Goal: Check status

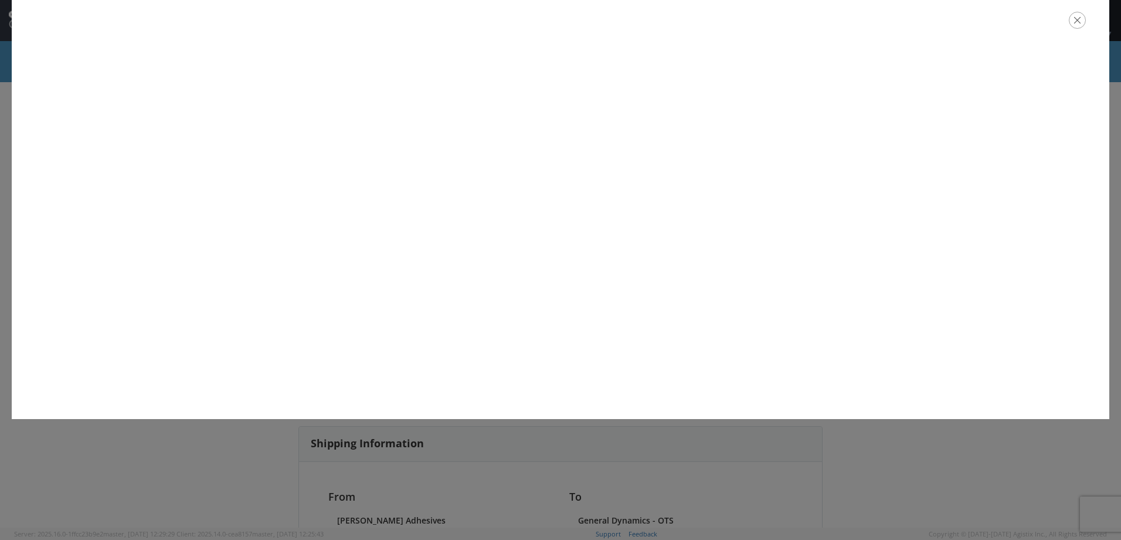
click at [1075, 27] on icon "button" at bounding box center [1077, 20] width 17 height 17
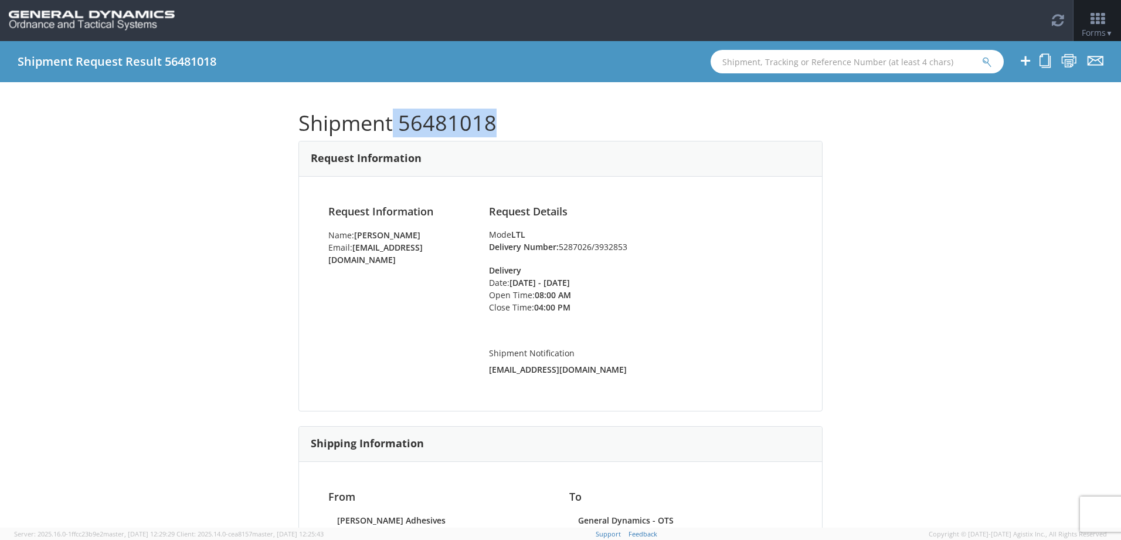
drag, startPoint x: 500, startPoint y: 124, endPoint x: 387, endPoint y: 122, distance: 113.2
click at [387, 122] on h1 "Shipment 56481018" at bounding box center [561, 122] width 524 height 23
drag, startPoint x: 387, startPoint y: 122, endPoint x: 412, endPoint y: 123, distance: 25.2
copy h1 "56481018"
click at [757, 60] on input "text" at bounding box center [857, 61] width 293 height 23
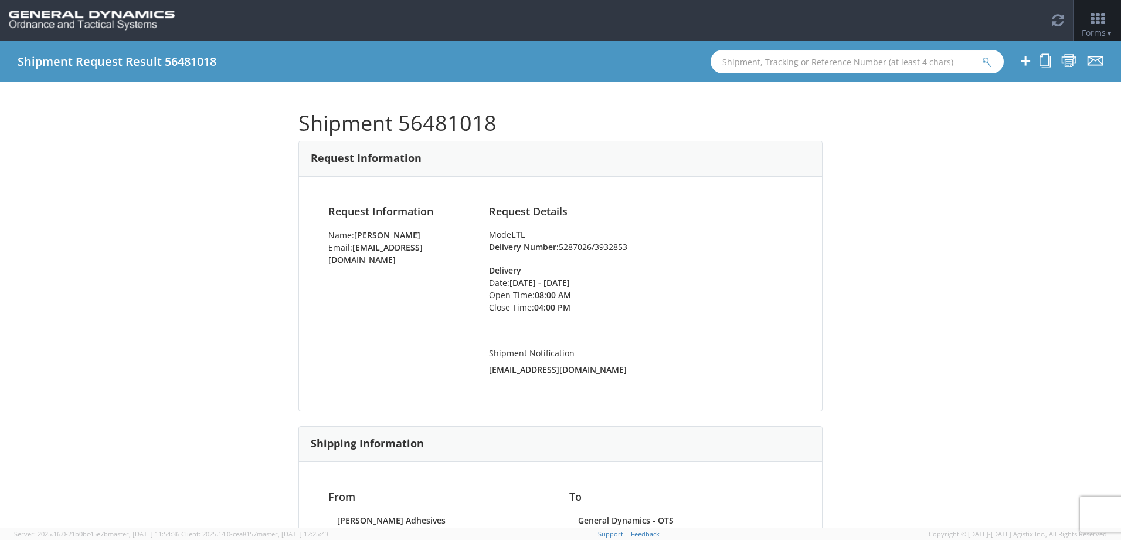
paste input "56481018"
type input "56481018"
click at [982, 56] on button "submit" at bounding box center [987, 63] width 10 height 14
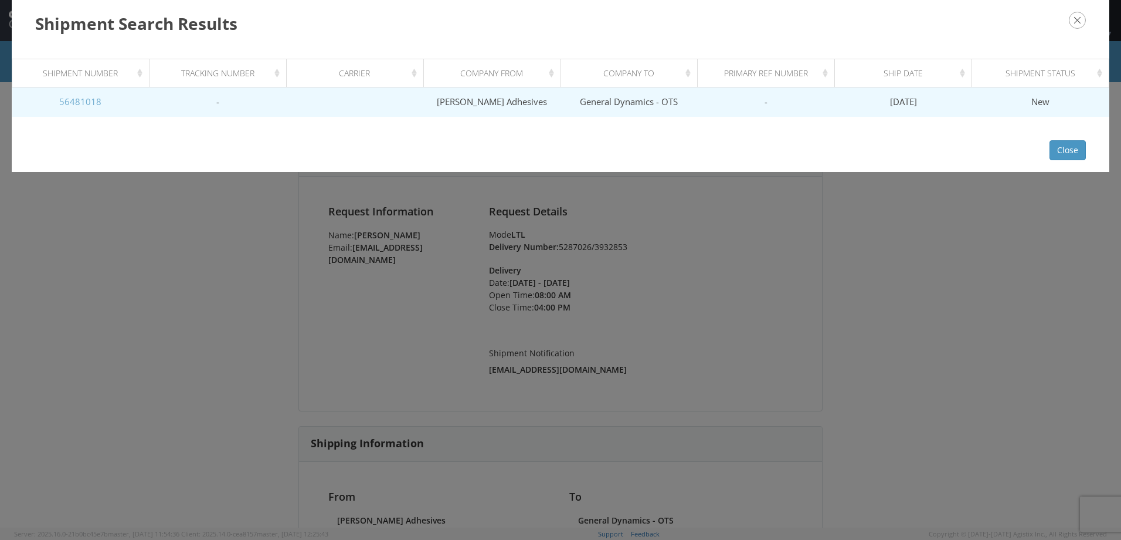
click at [89, 99] on link "56481018" at bounding box center [80, 102] width 42 height 12
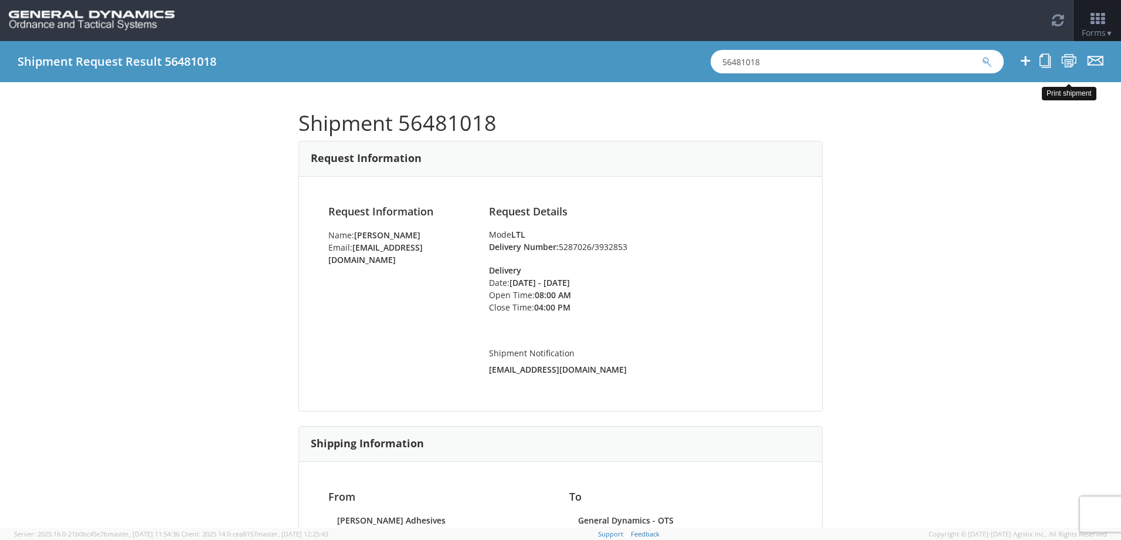
click at [1069, 57] on icon at bounding box center [1070, 60] width 16 height 15
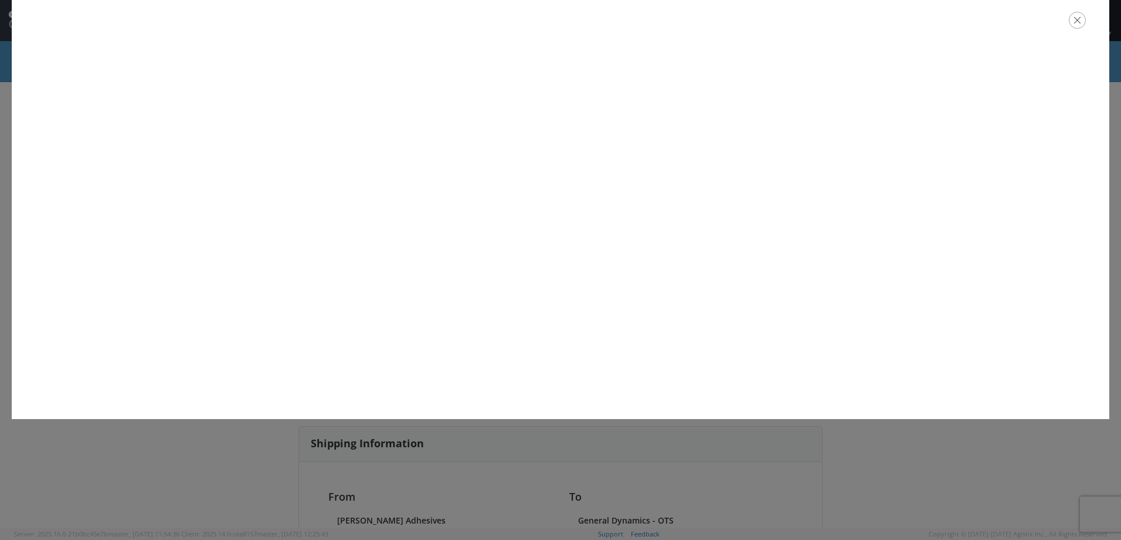
click at [1073, 23] on icon "button" at bounding box center [1077, 20] width 17 height 17
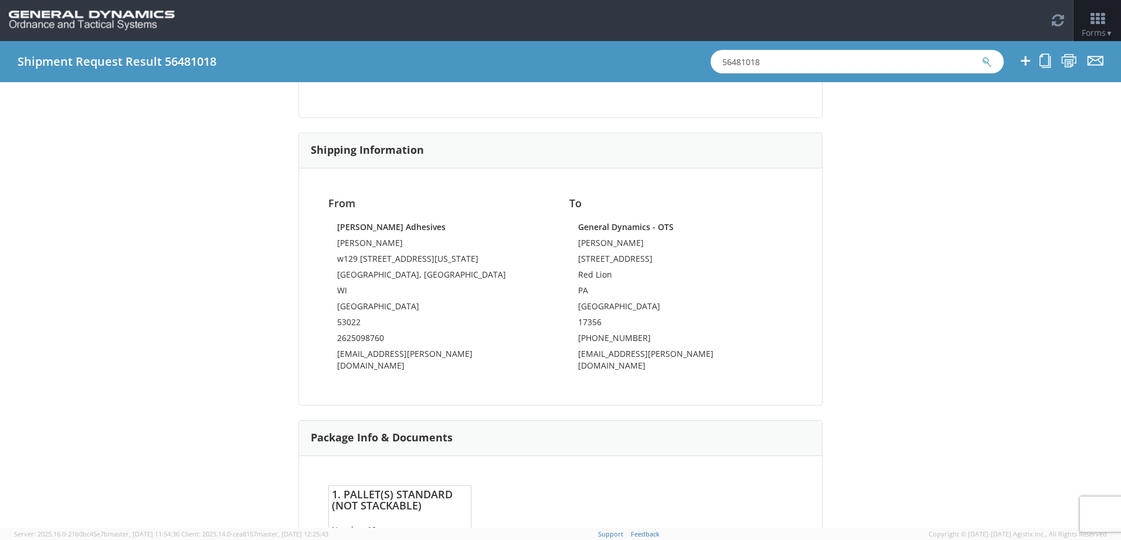
scroll to position [613, 0]
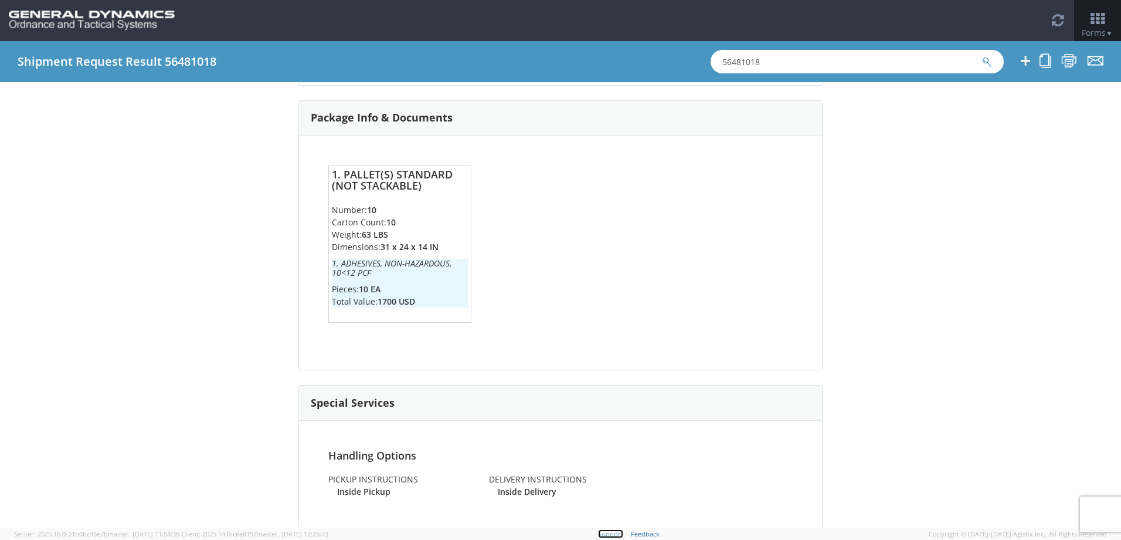
click at [623, 533] on link "Support" at bounding box center [610, 533] width 25 height 9
